Goal: Find specific page/section: Find specific page/section

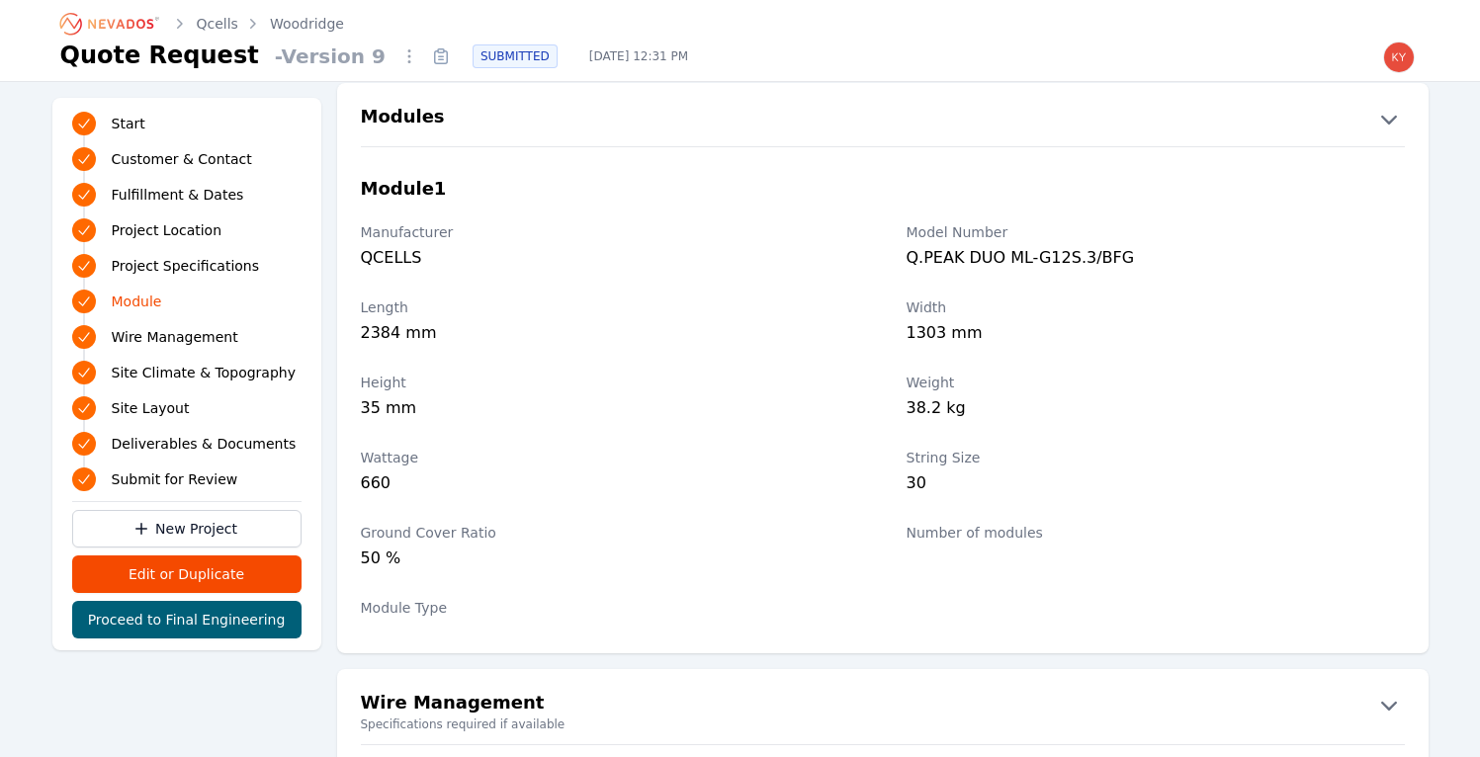
scroll to position [2056, 0]
click at [148, 27] on icon "Breadcrumb" at bounding box center [110, 24] width 109 height 32
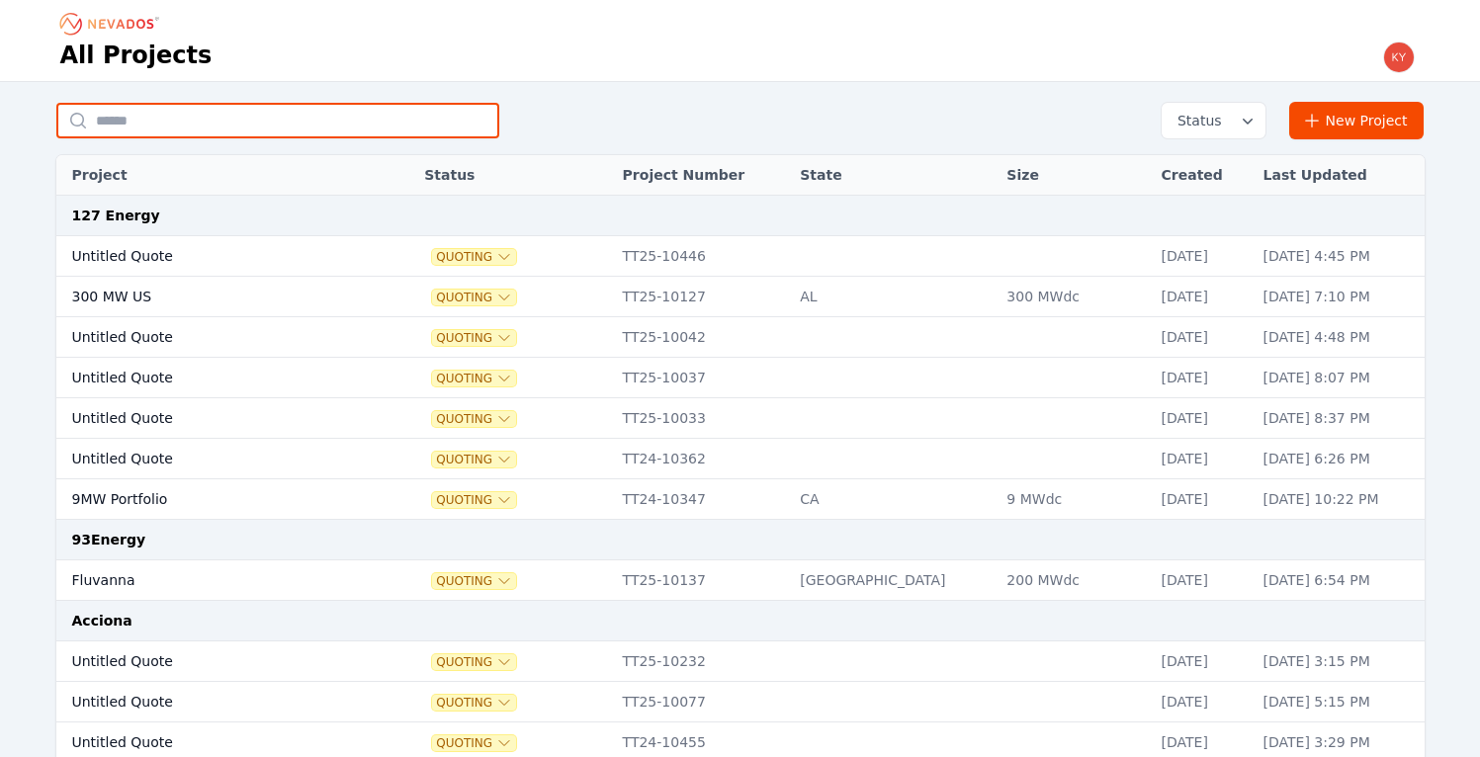
click at [358, 118] on input "text" at bounding box center [277, 121] width 443 height 36
type input "*******"
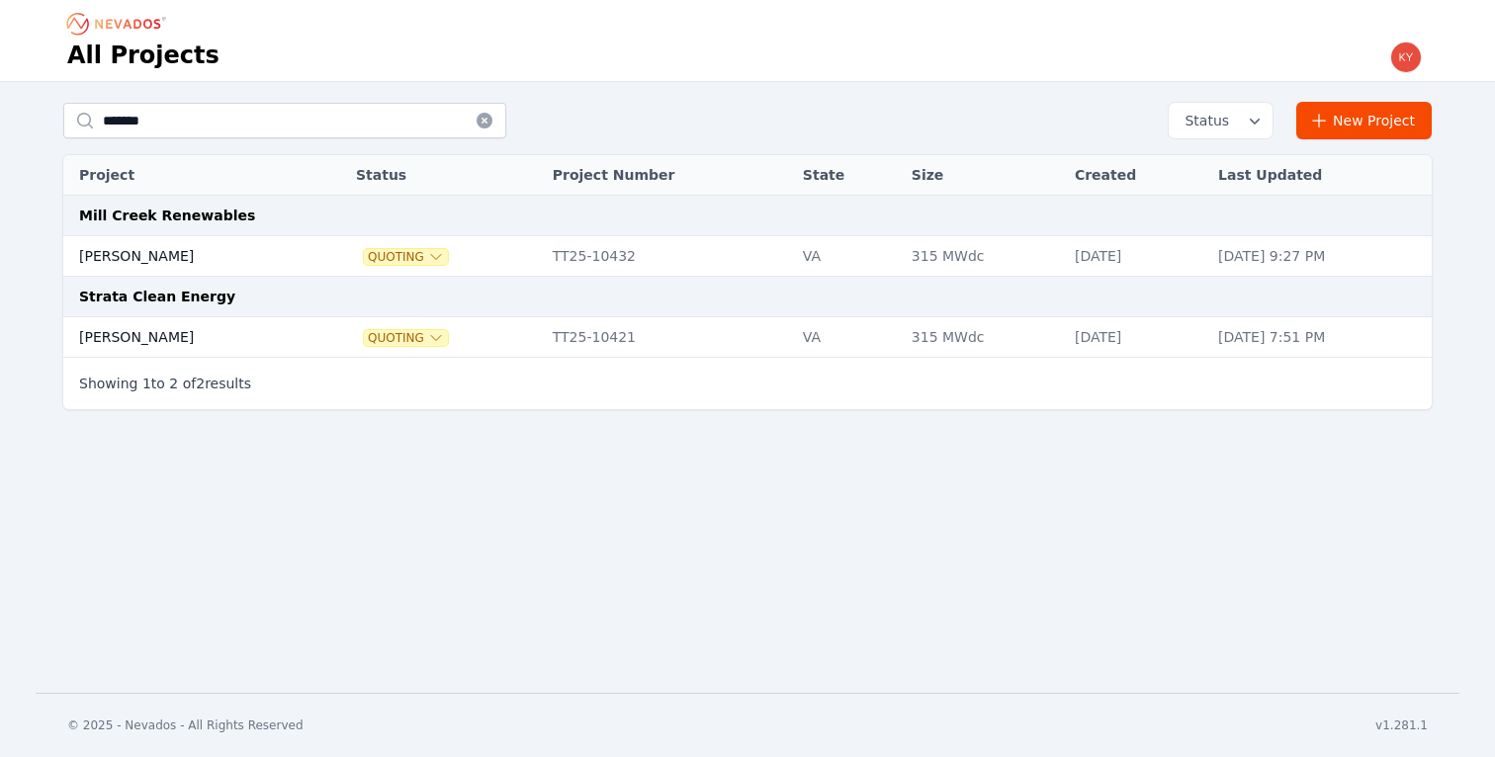
click at [311, 262] on td at bounding box center [328, 256] width 35 height 41
click at [187, 332] on td "Brodnax" at bounding box center [187, 337] width 248 height 41
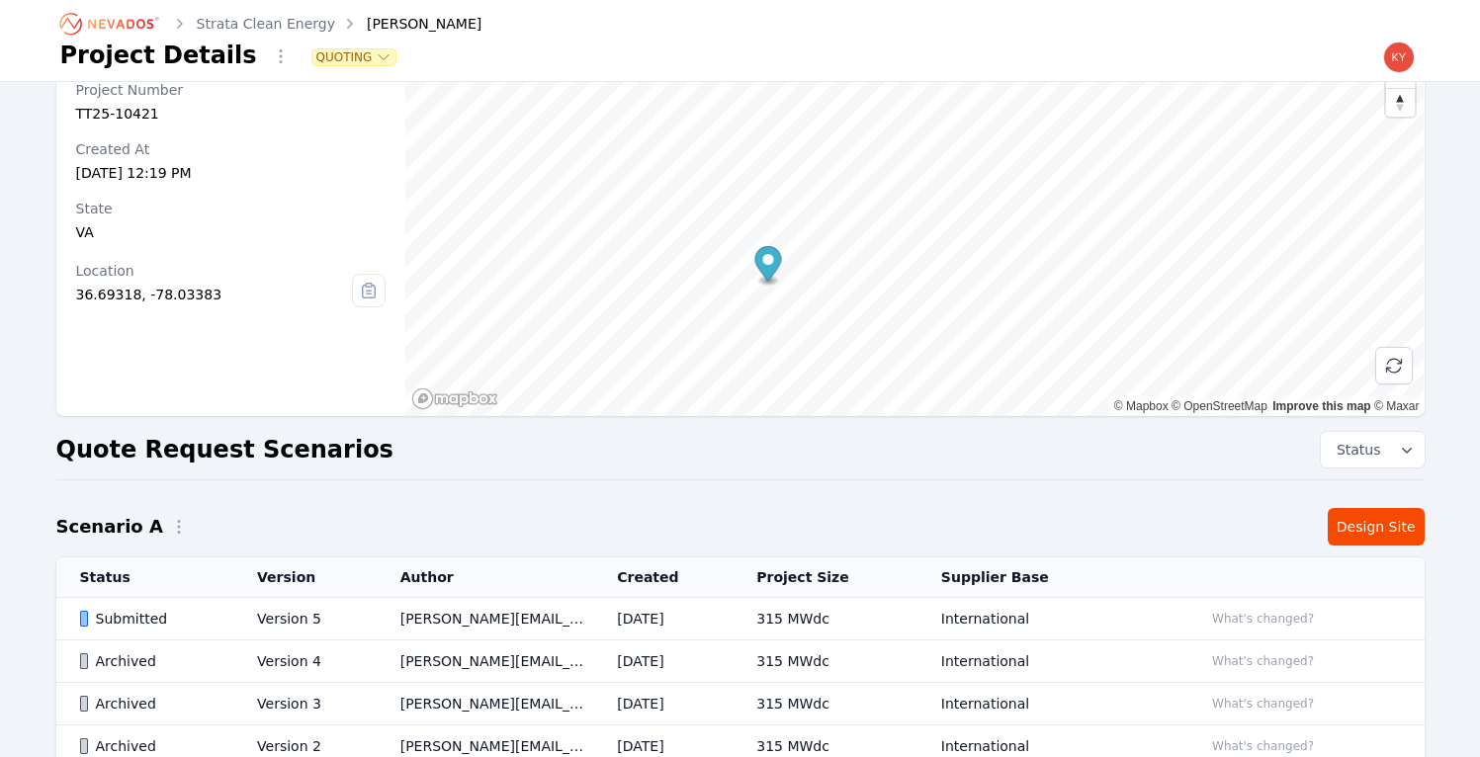
scroll to position [247, 0]
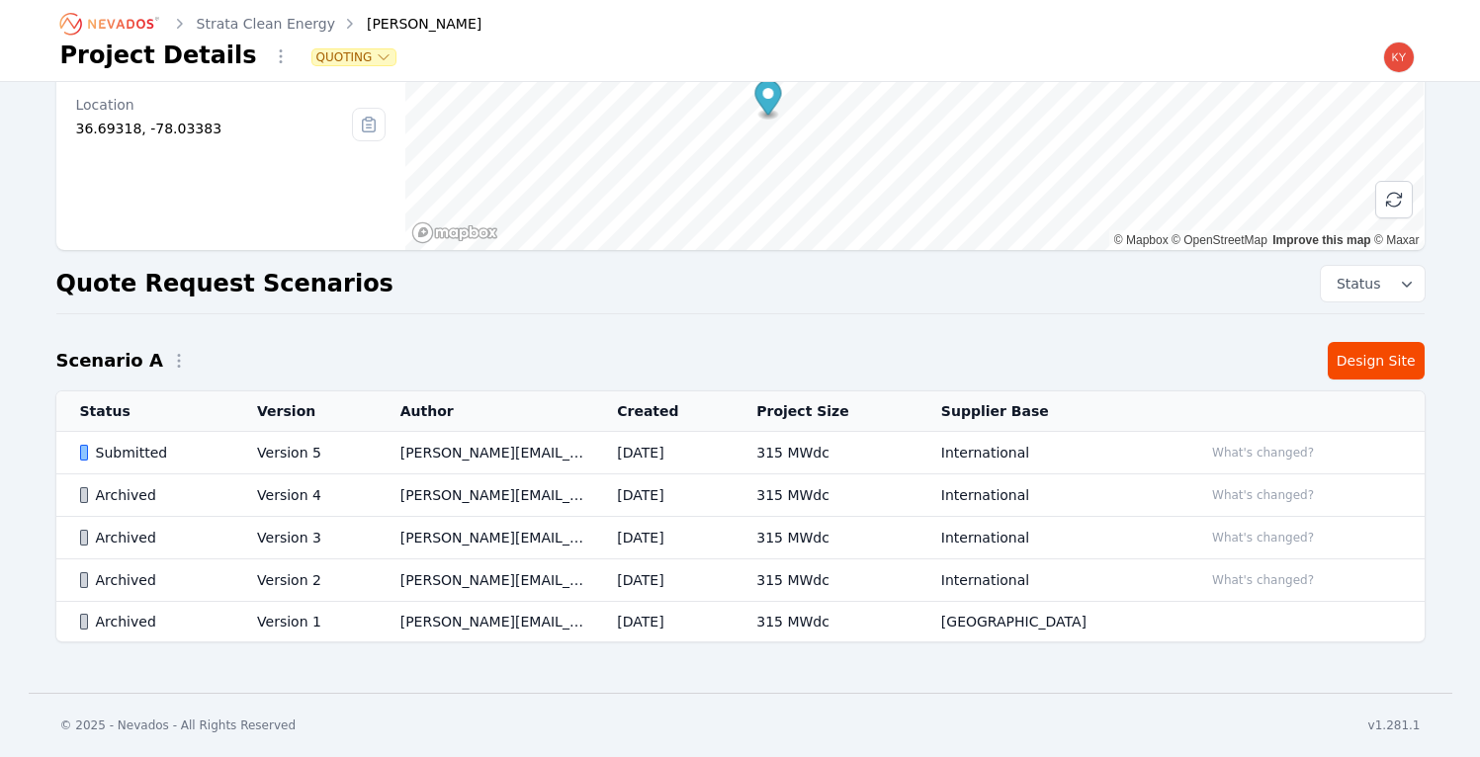
click at [519, 469] on td "kyle.macdougall@nevados.solar" at bounding box center [486, 453] width 218 height 43
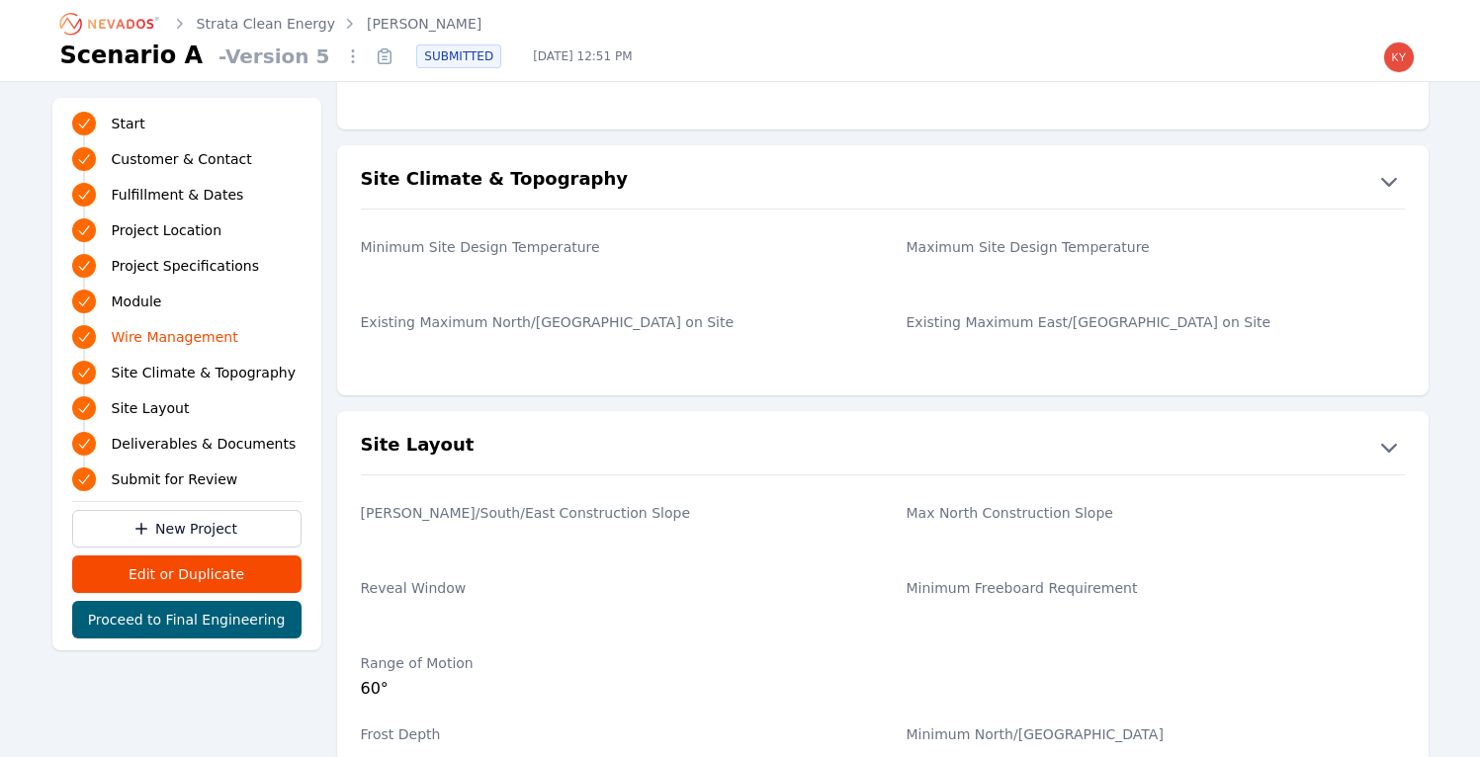
scroll to position [2764, 0]
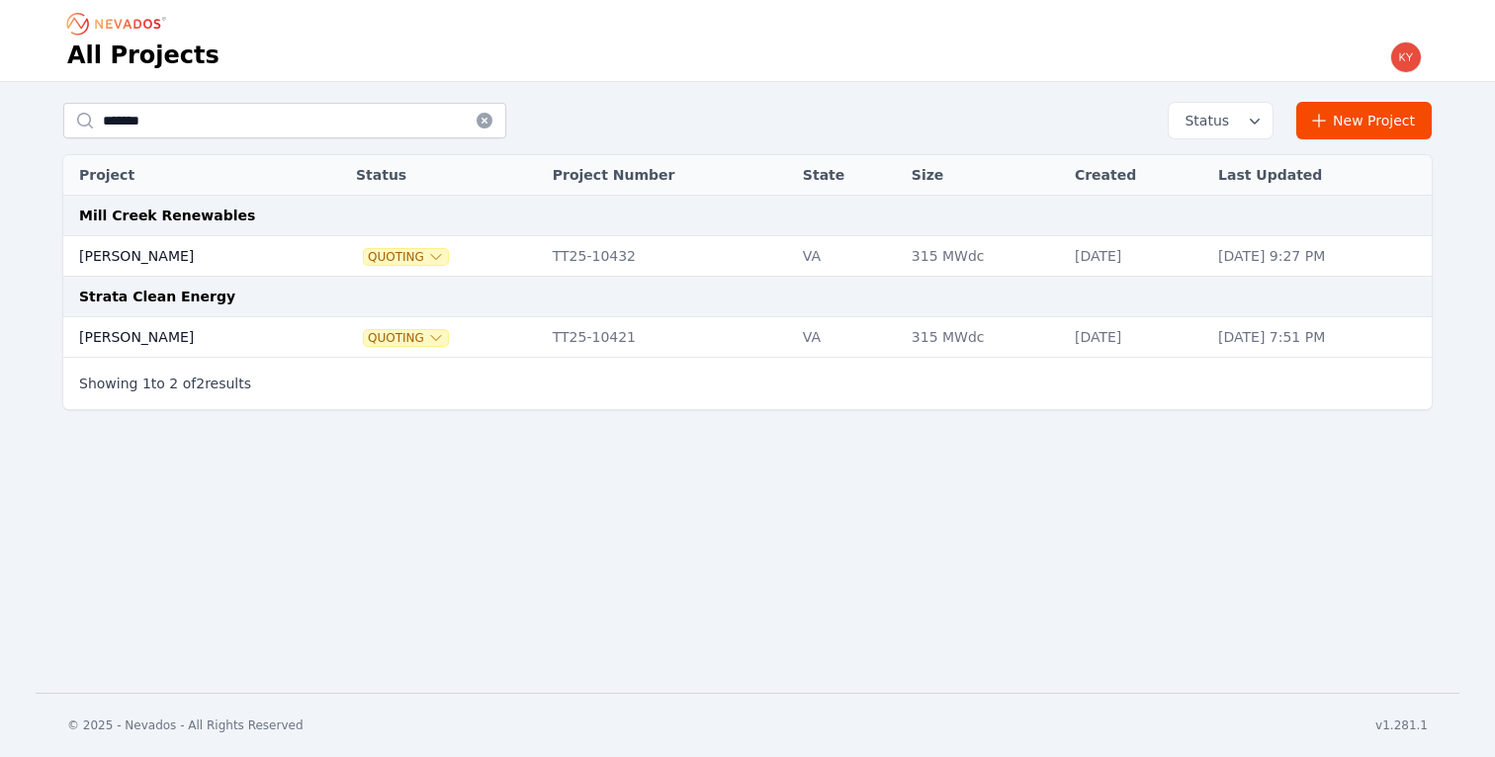
click at [488, 123] on icon at bounding box center [485, 121] width 16 height 16
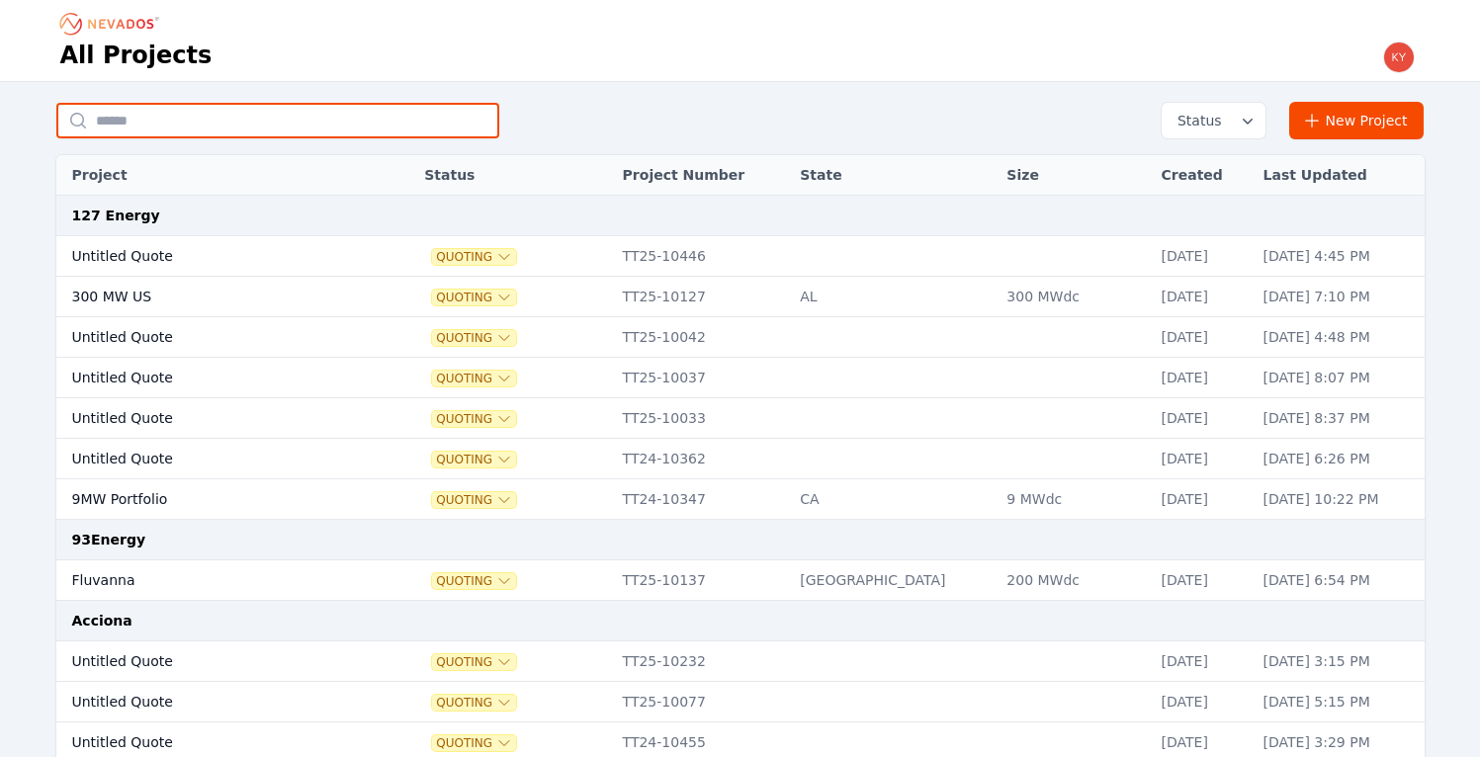
click at [352, 115] on input "text" at bounding box center [277, 121] width 443 height 36
type input "*******"
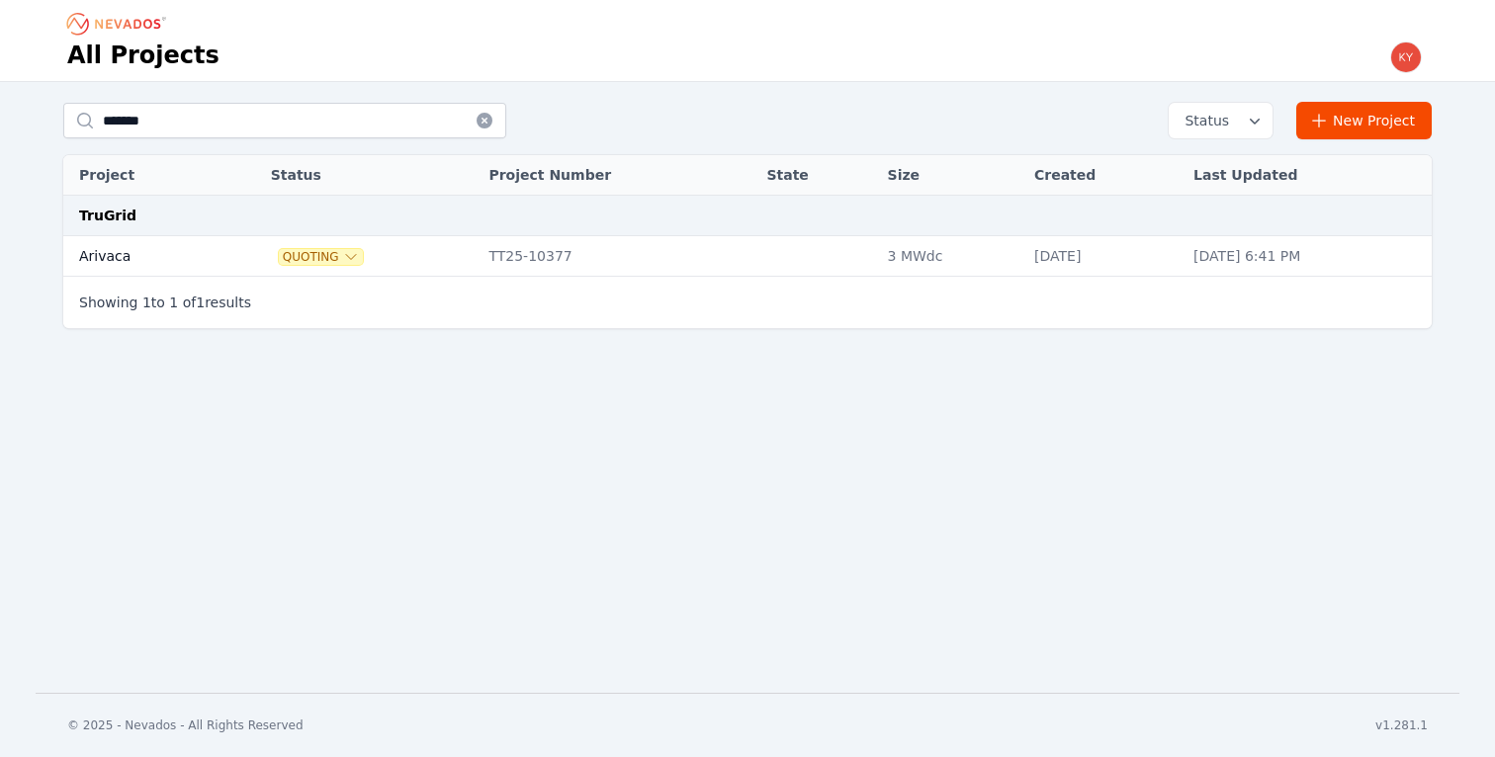
click at [222, 262] on td at bounding box center [241, 256] width 39 height 41
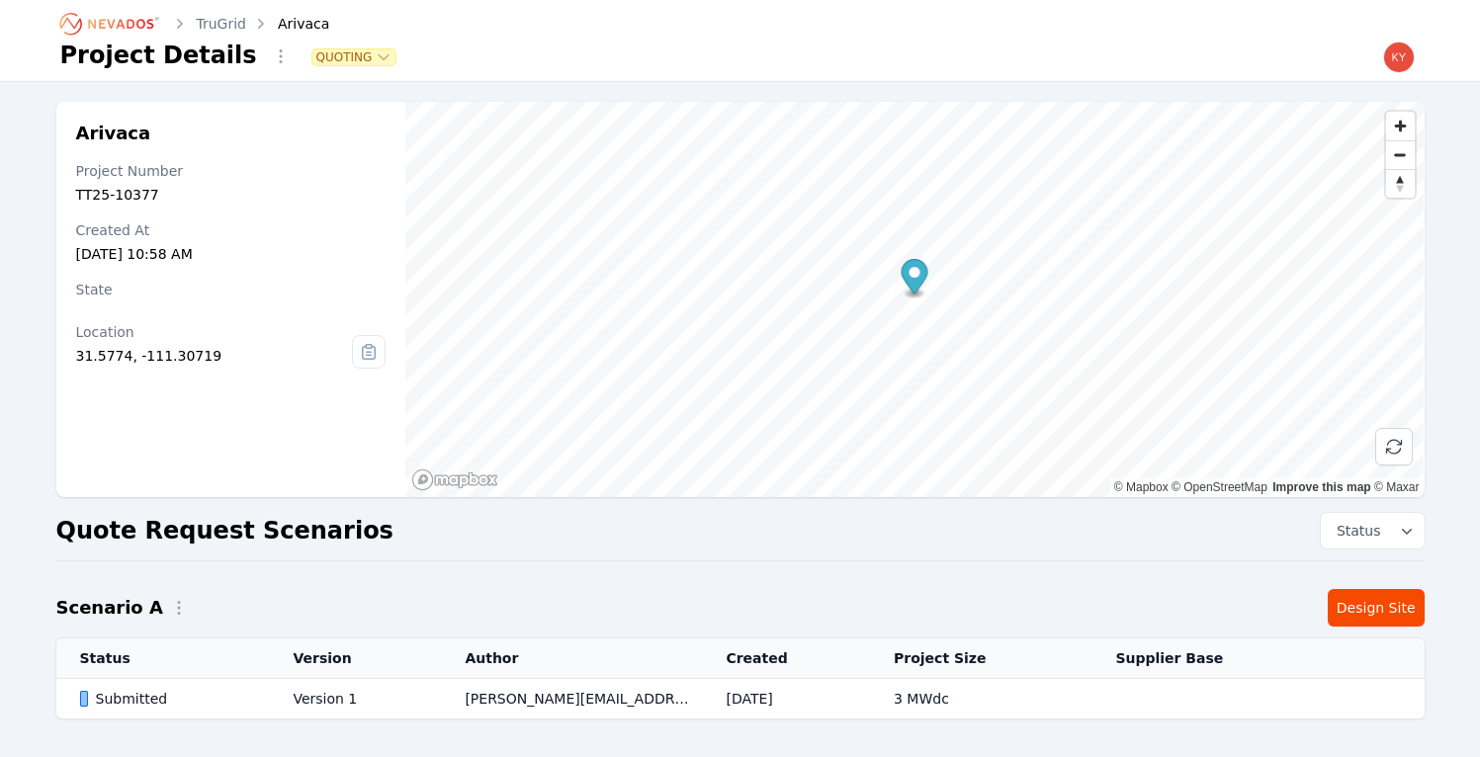
scroll to position [77, 0]
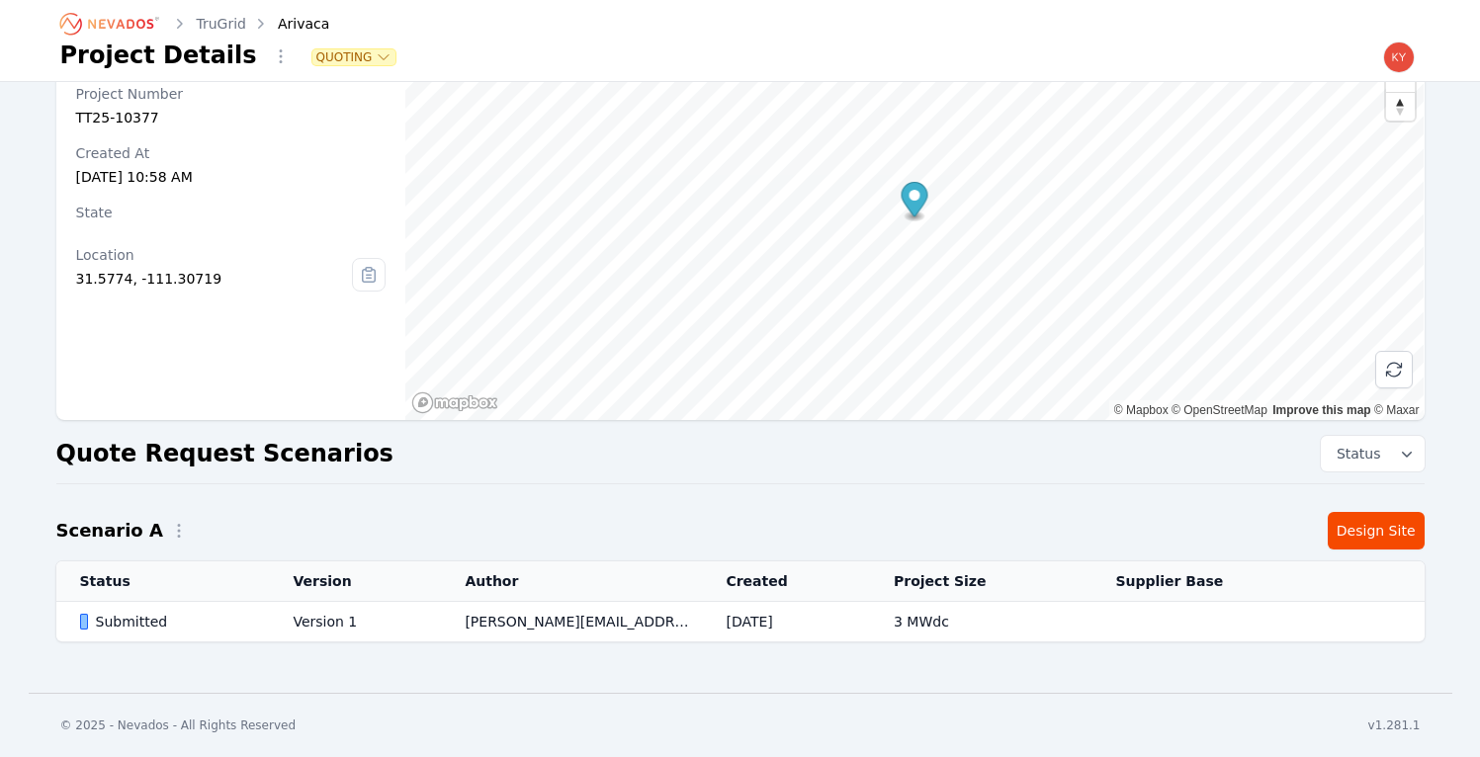
click at [348, 628] on td "Version 1" at bounding box center [355, 622] width 172 height 41
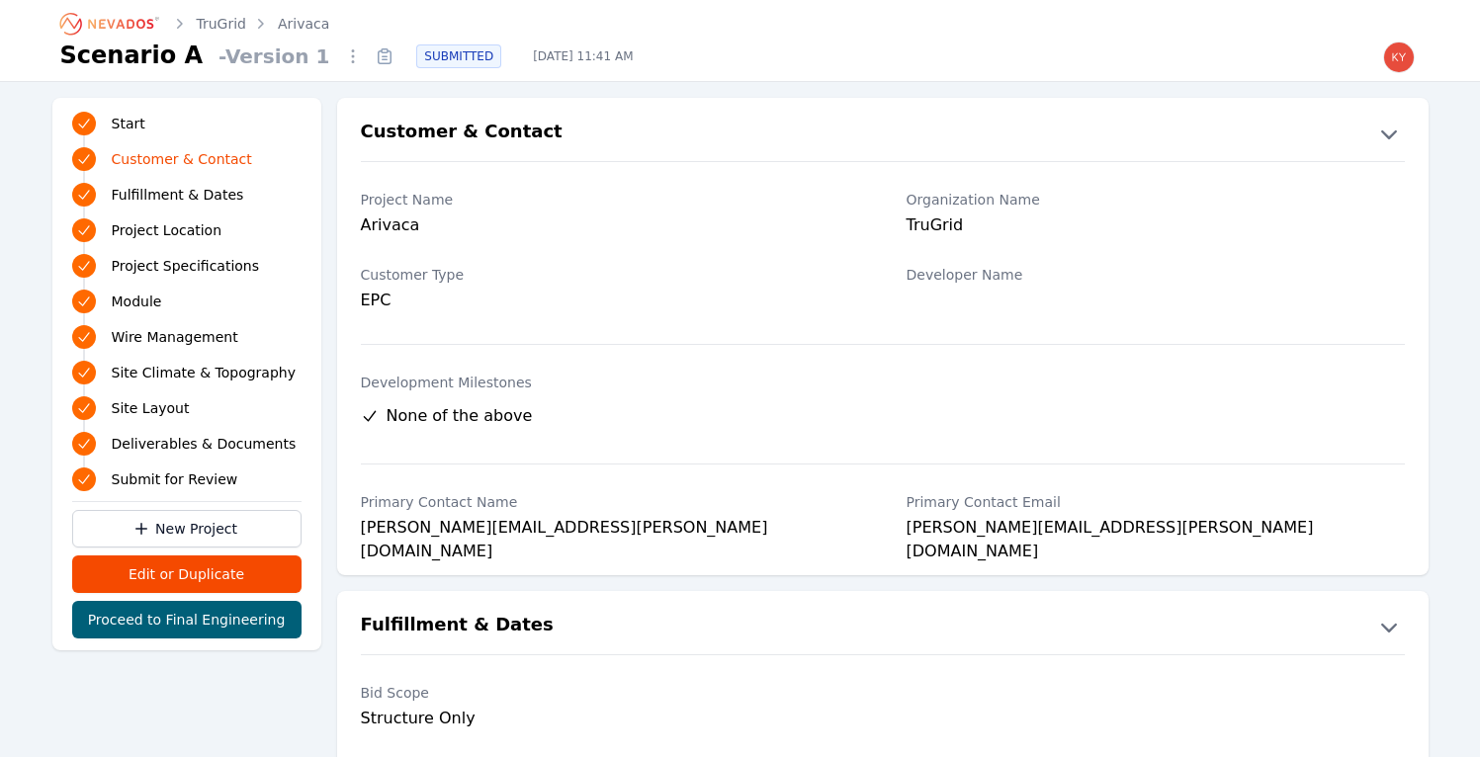
click at [124, 23] on icon "Breadcrumb" at bounding box center [110, 24] width 109 height 32
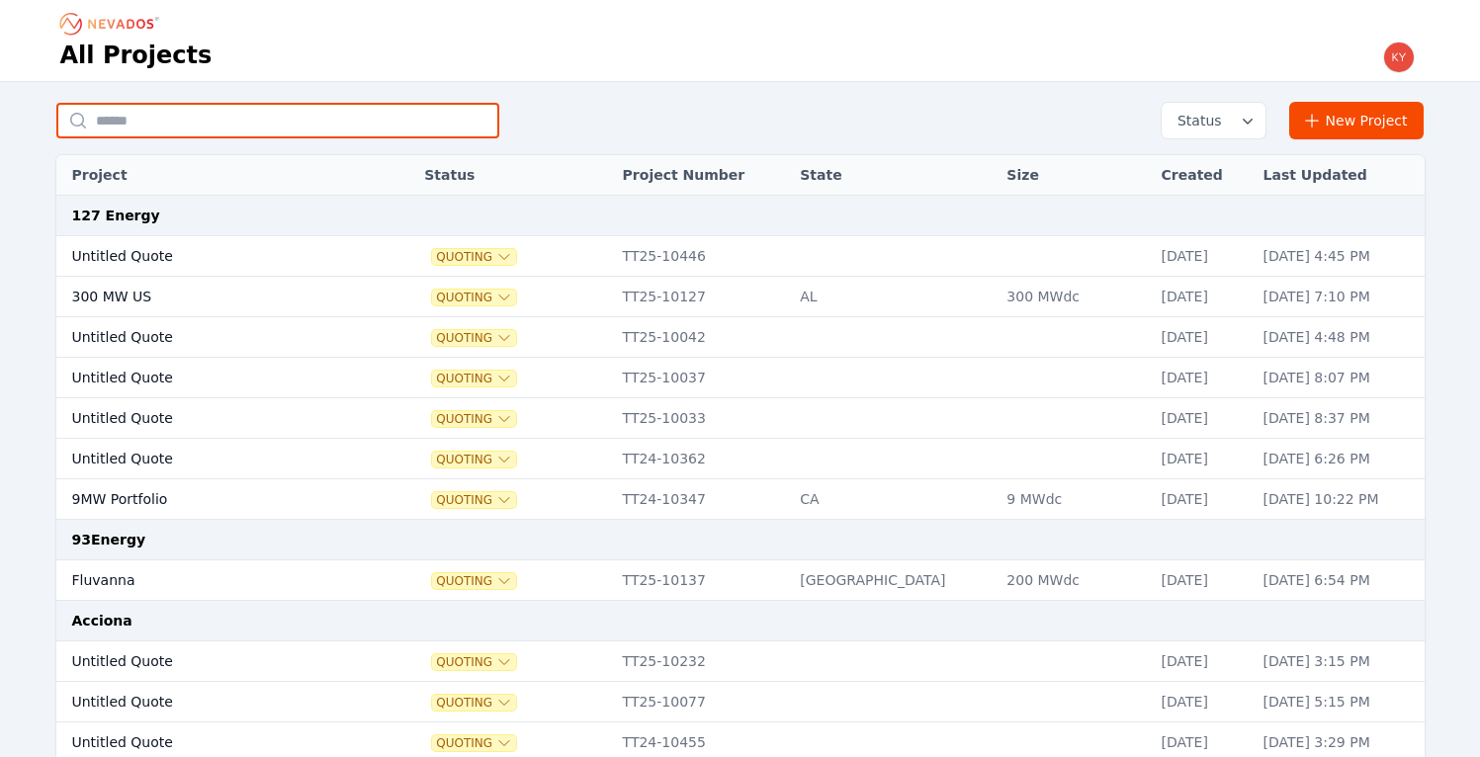
click at [250, 110] on input "text" at bounding box center [277, 121] width 443 height 36
type input "*******"
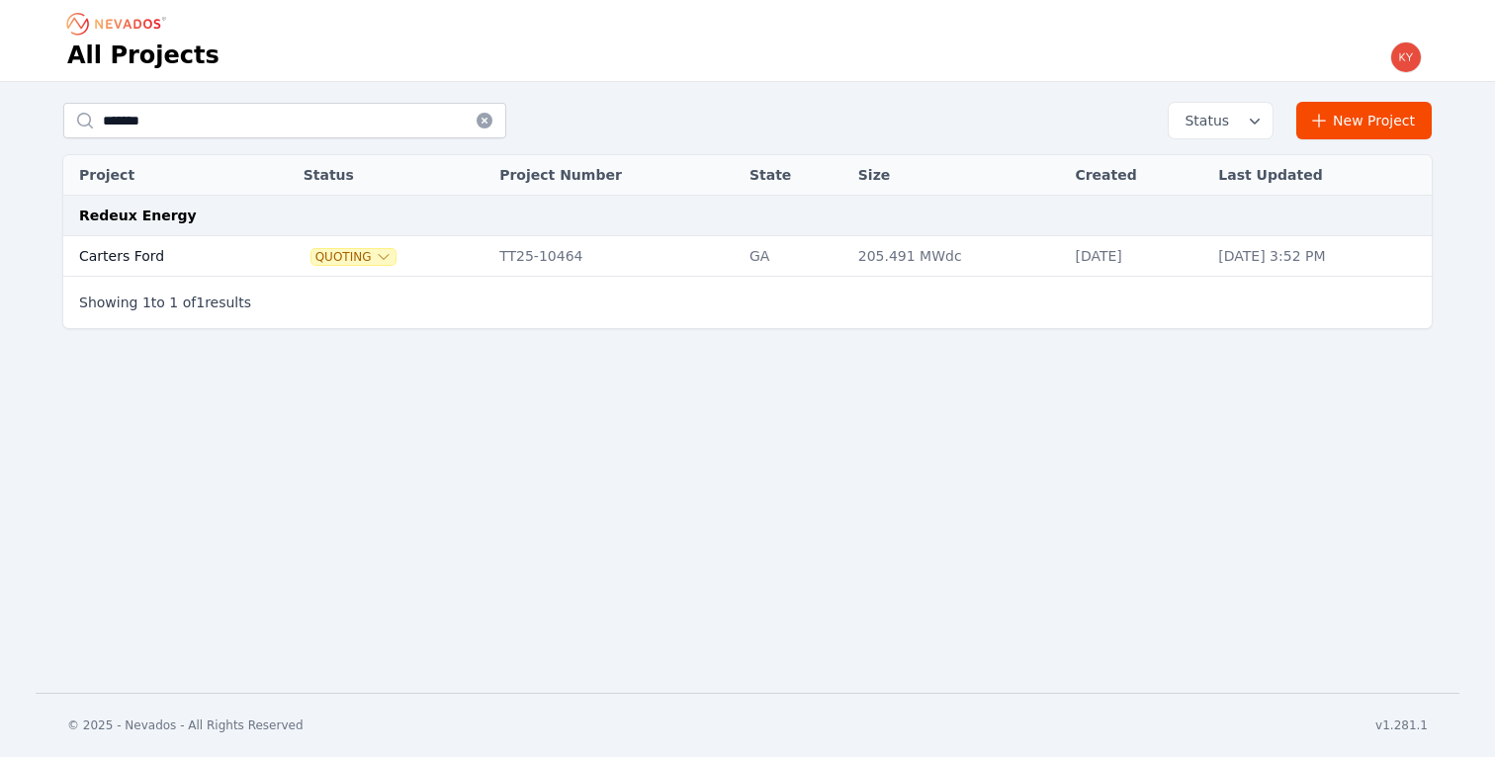
click at [219, 242] on td "Carters Ford" at bounding box center [160, 256] width 195 height 41
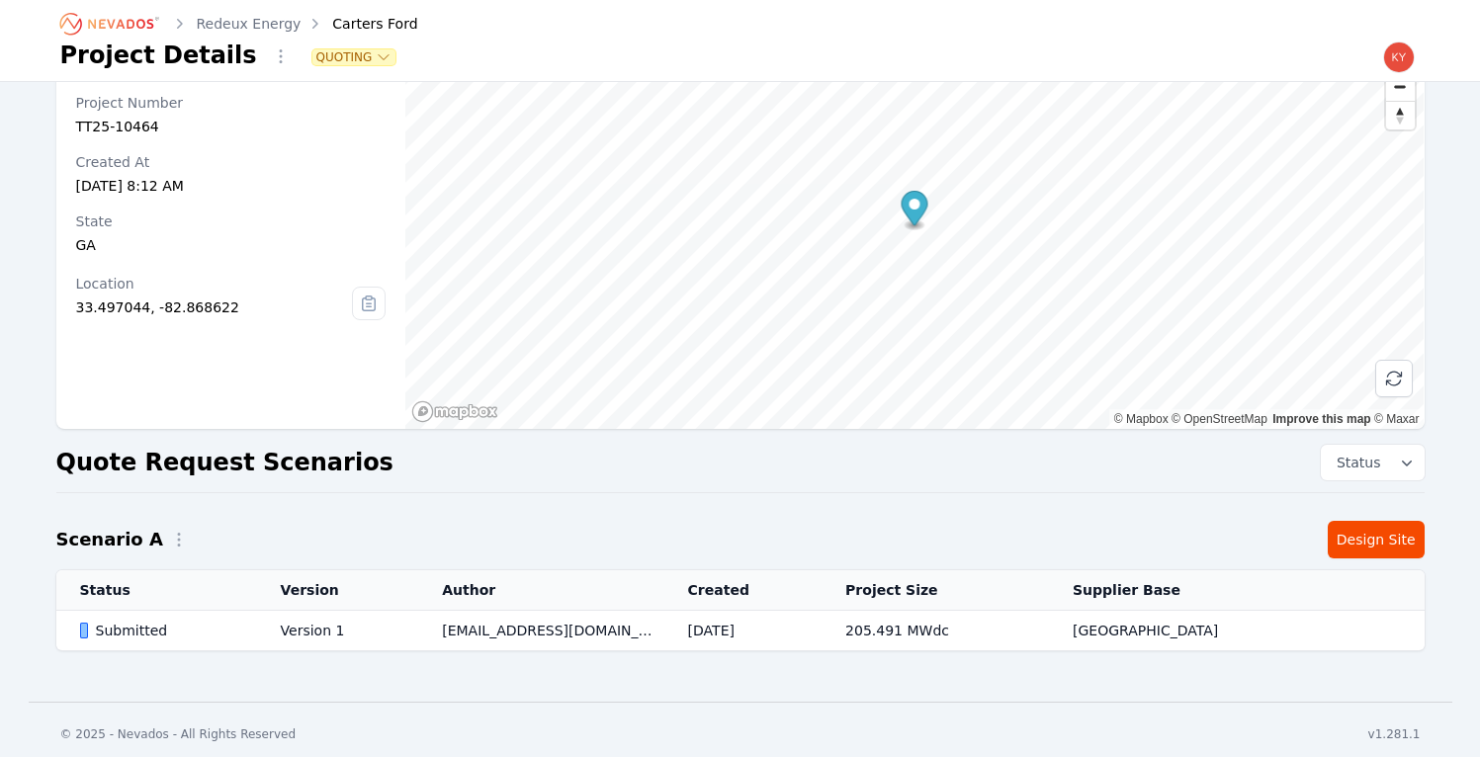
scroll to position [77, 0]
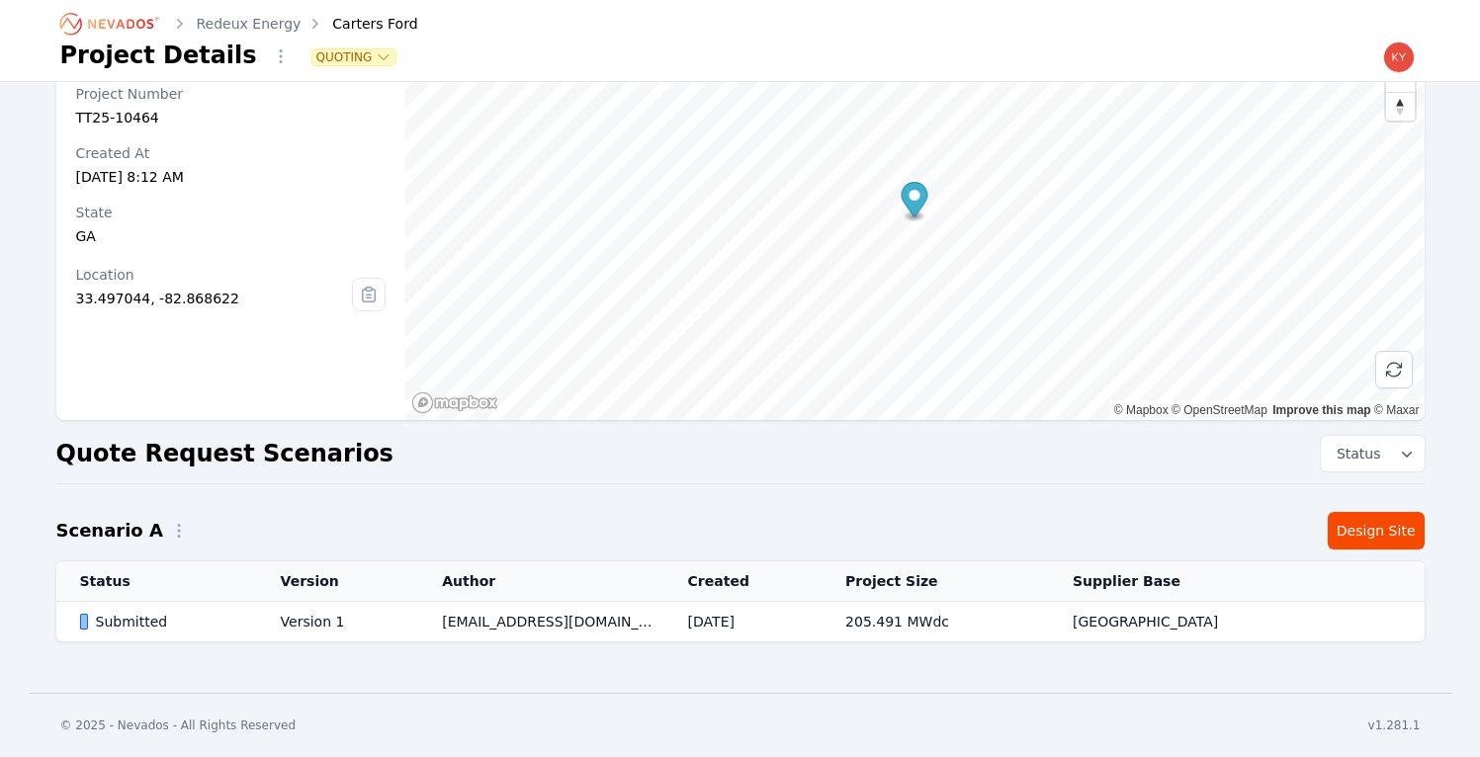
click at [442, 623] on td "mdelloma@redeuxenergy.com" at bounding box center [540, 622] width 245 height 41
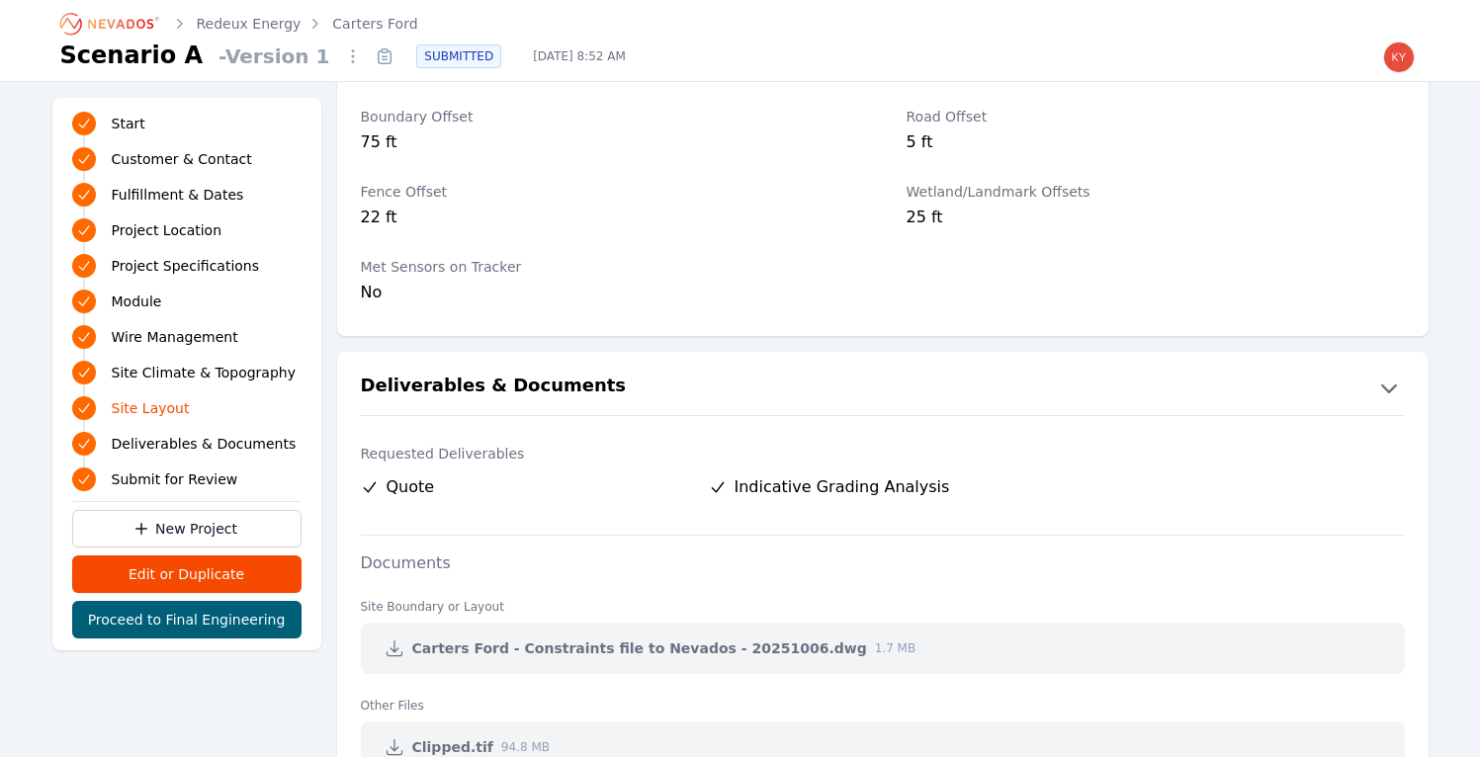
scroll to position [4052, 0]
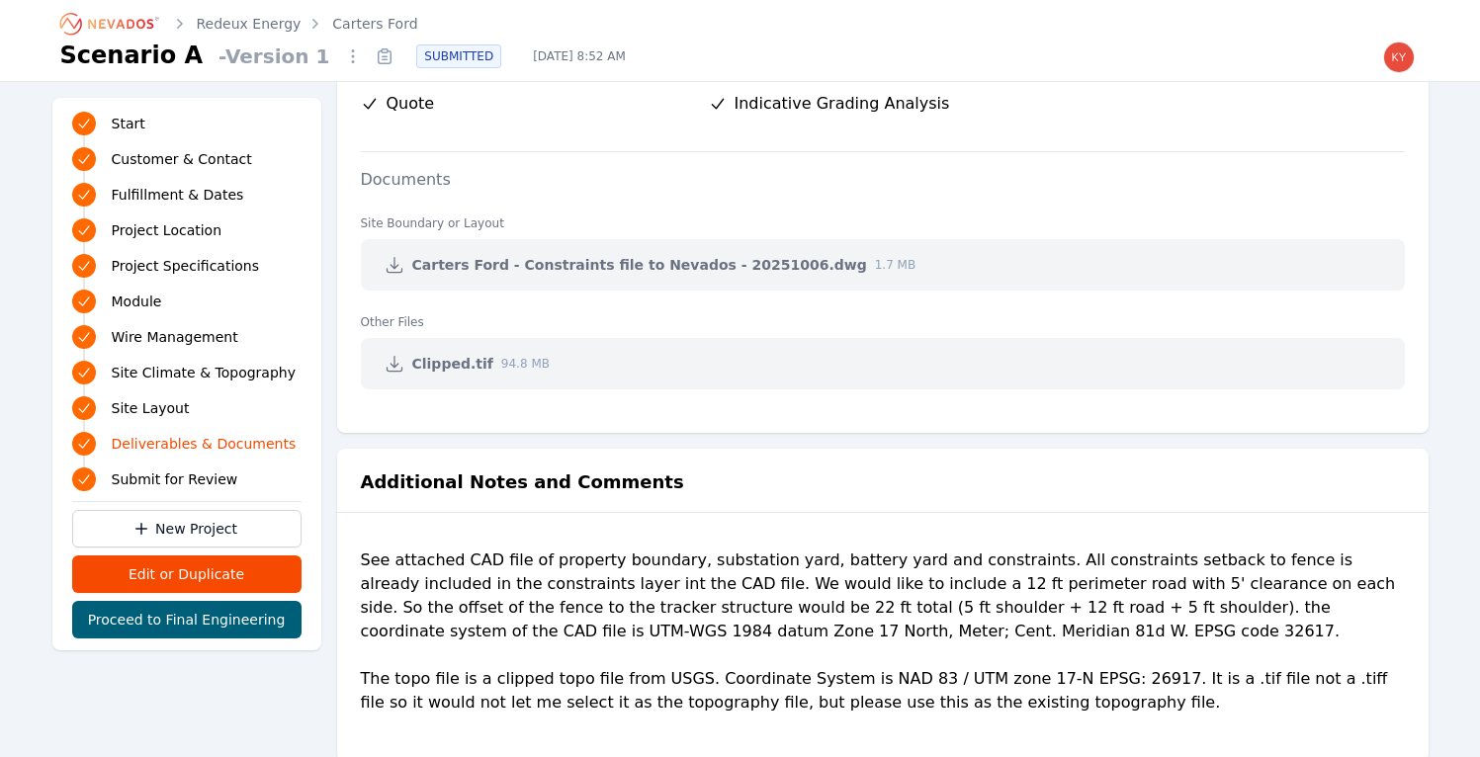
click at [399, 264] on icon at bounding box center [395, 265] width 20 height 20
